Goal: Transaction & Acquisition: Download file/media

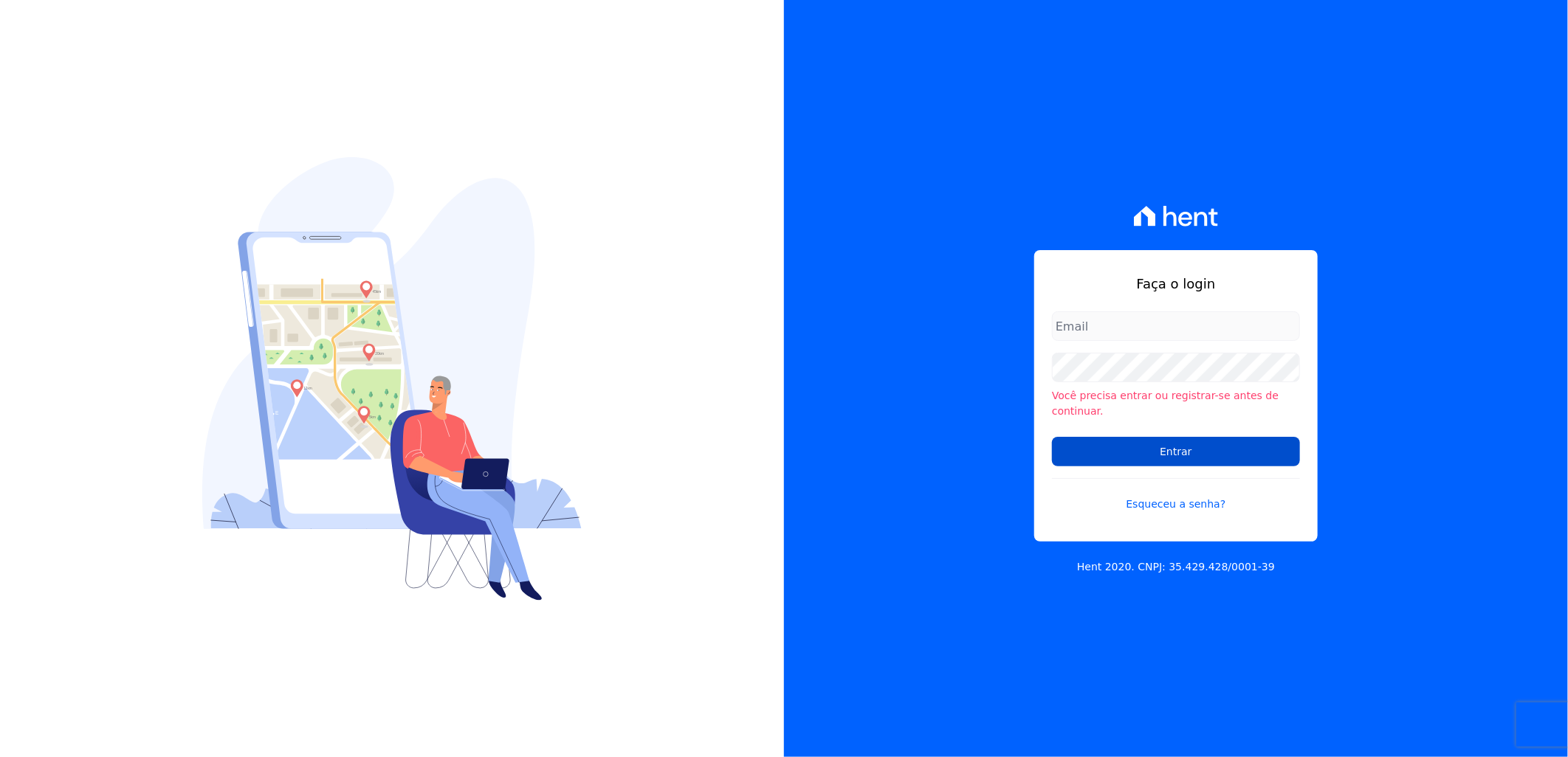
type input "[PERSON_NAME][EMAIL_ADDRESS][DOMAIN_NAME]"
click at [1094, 440] on input "Entrar" at bounding box center [1176, 452] width 248 height 30
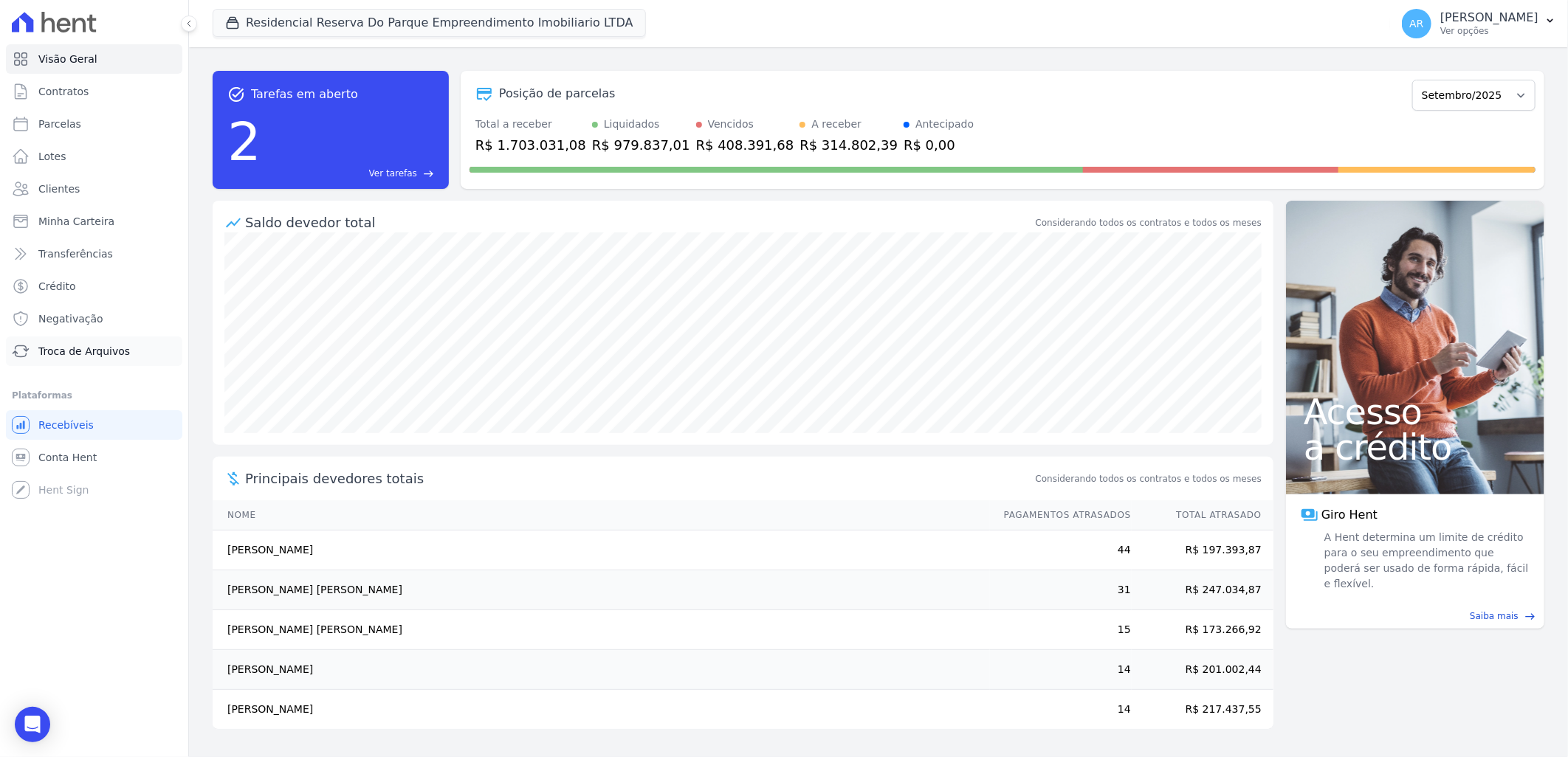
click at [83, 354] on span "Troca de Arquivos" at bounding box center [84, 351] width 91 height 14
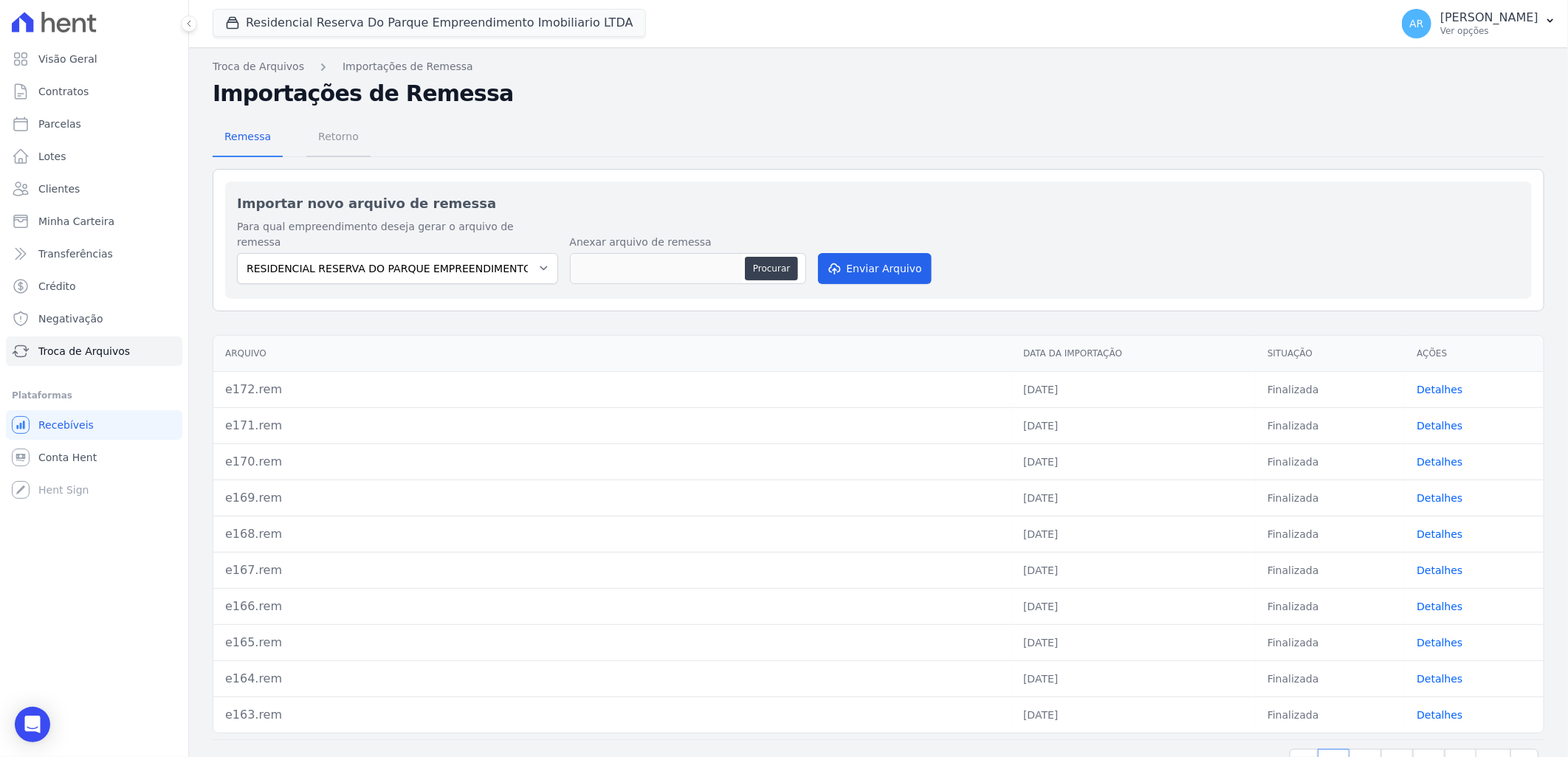
click at [332, 137] on span "Retorno" at bounding box center [338, 136] width 58 height 30
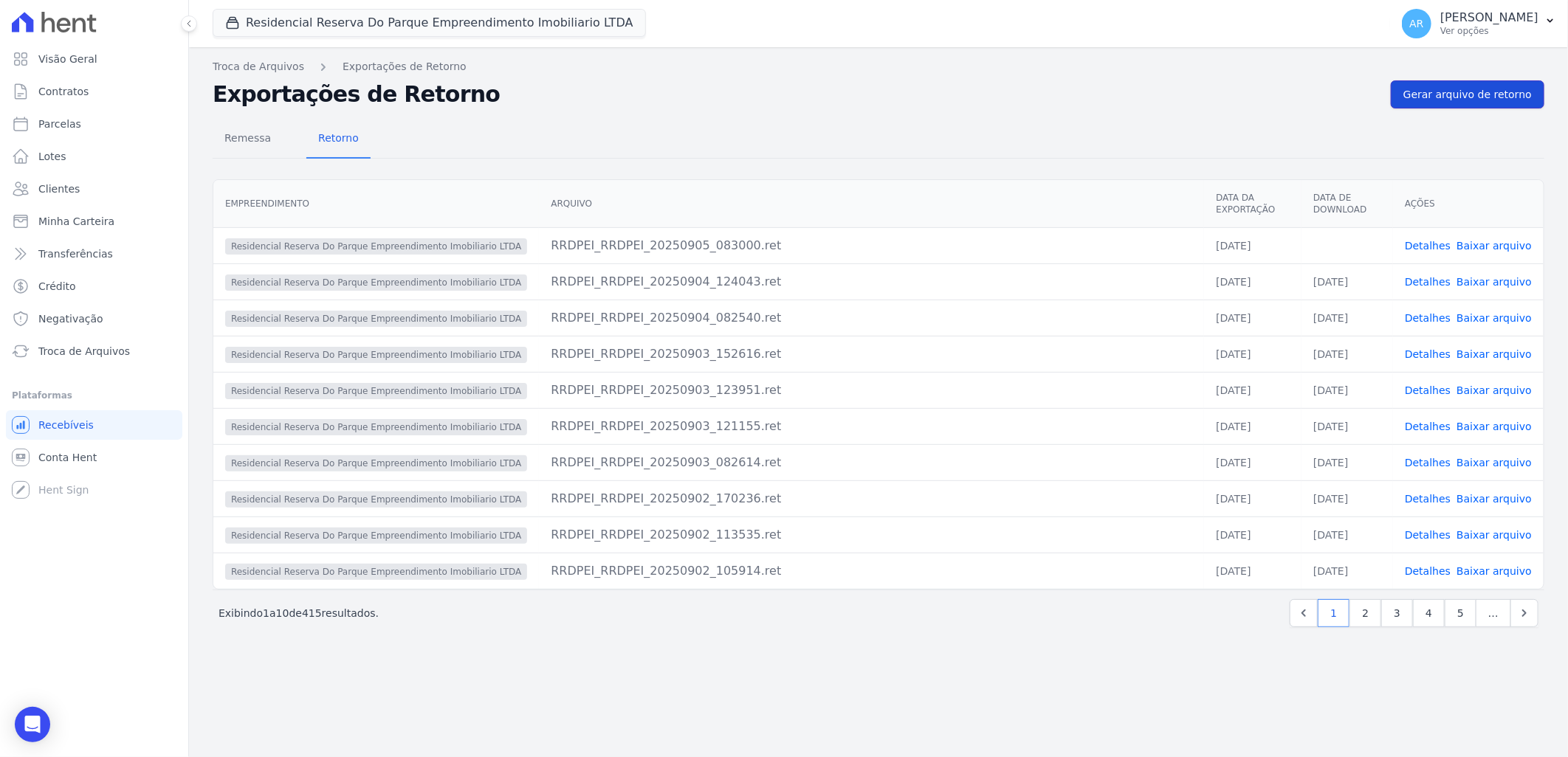
click at [1452, 96] on span "Gerar arquivo de retorno" at bounding box center [1467, 94] width 129 height 14
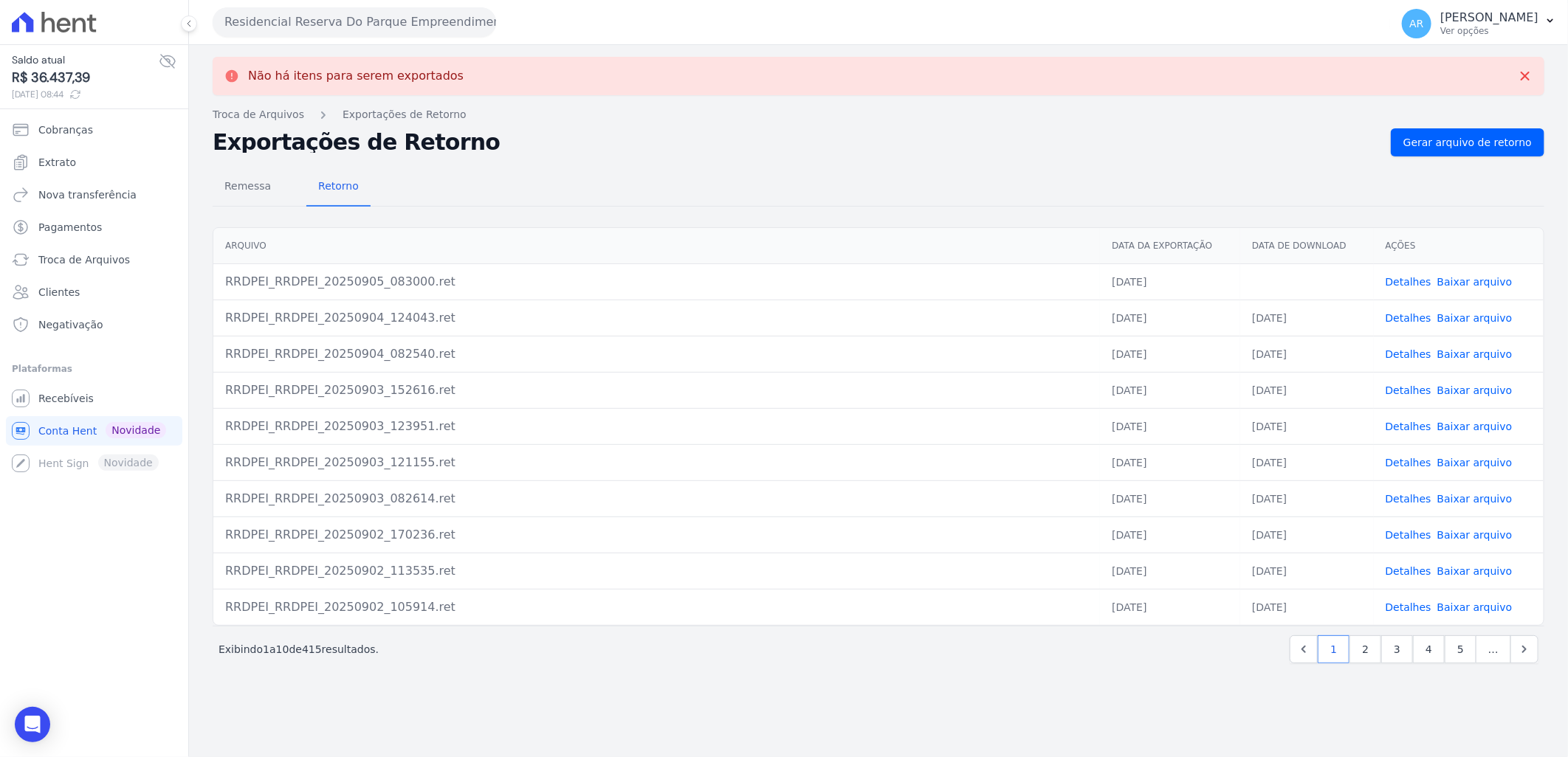
click at [1462, 276] on link "Baixar arquivo" at bounding box center [1475, 281] width 75 height 12
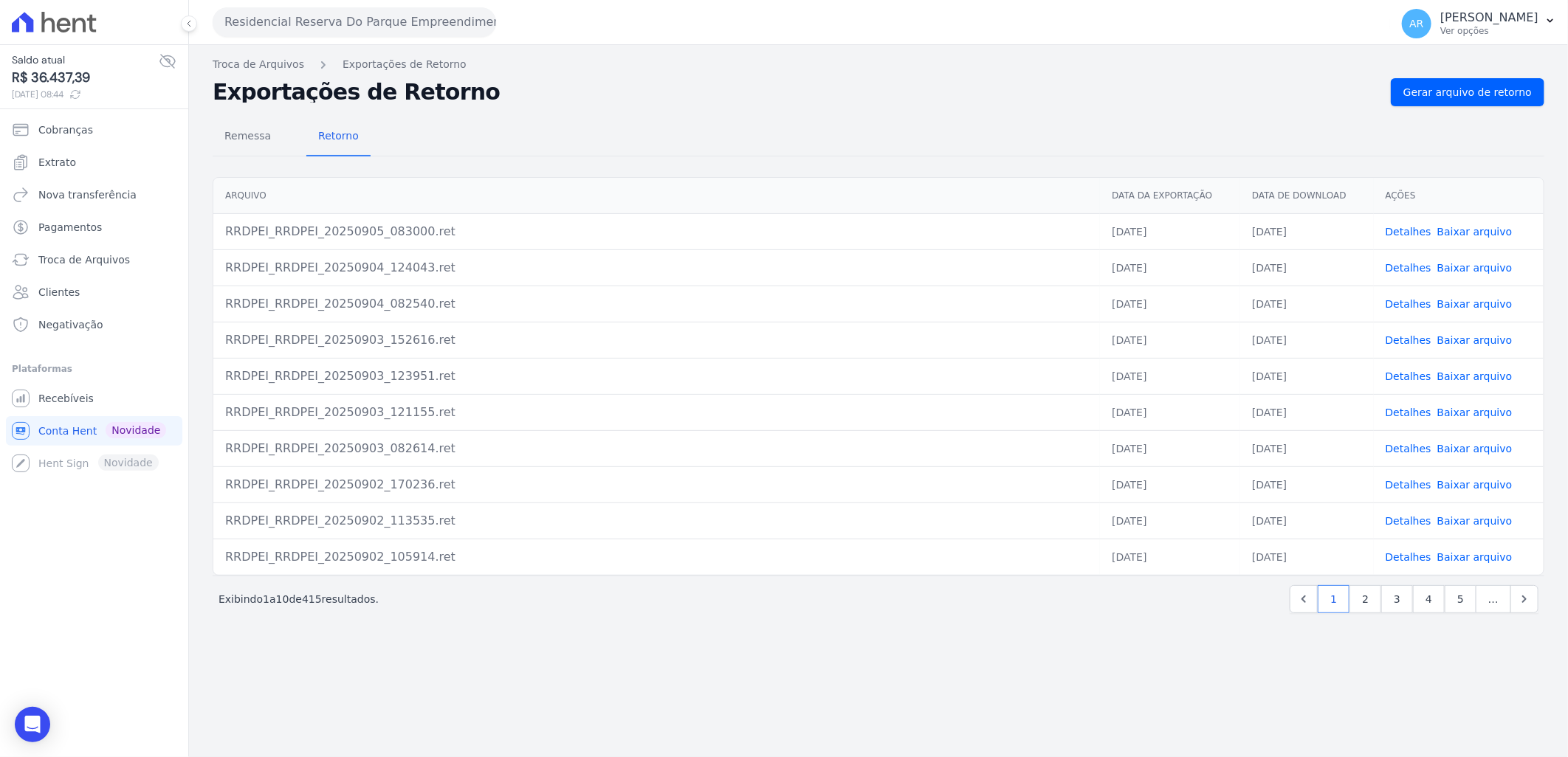
click at [1202, 70] on nav "Troca de Arquivos Exportações de Retorno" at bounding box center [879, 64] width 1332 height 15
